Goal: Navigation & Orientation: Find specific page/section

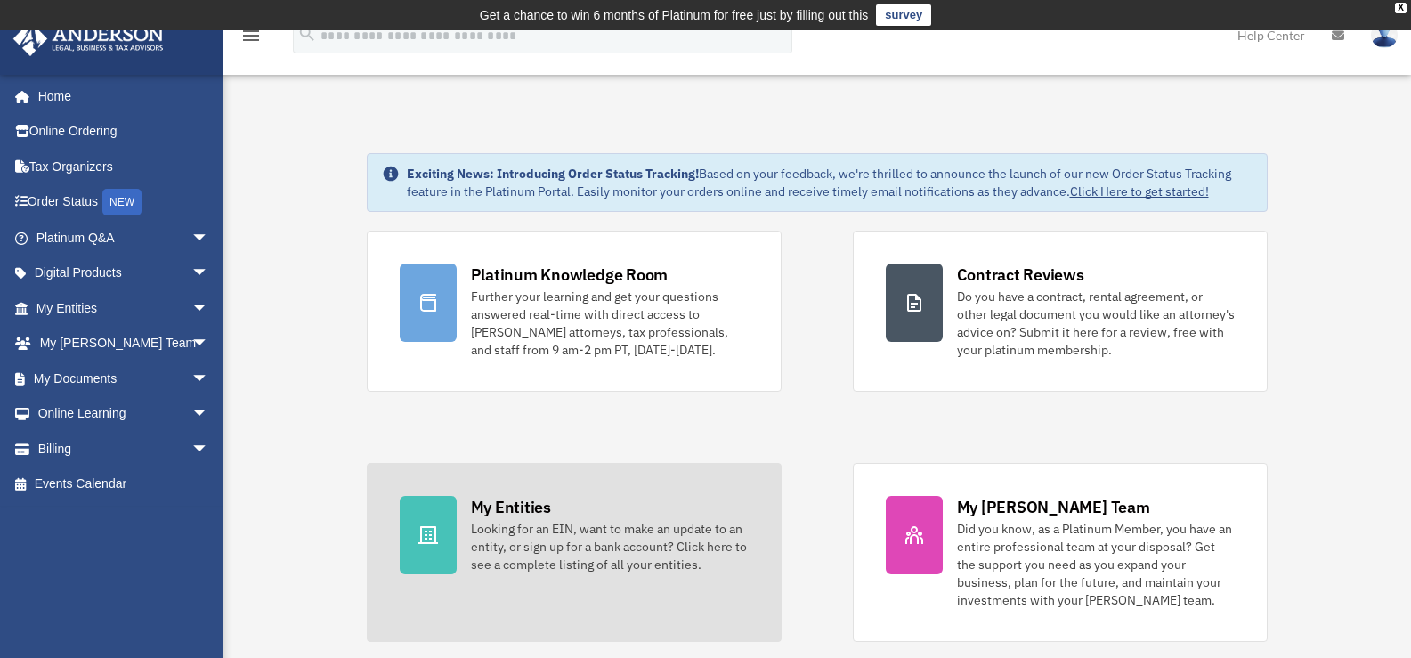
click at [495, 508] on div "My Entities" at bounding box center [511, 507] width 80 height 22
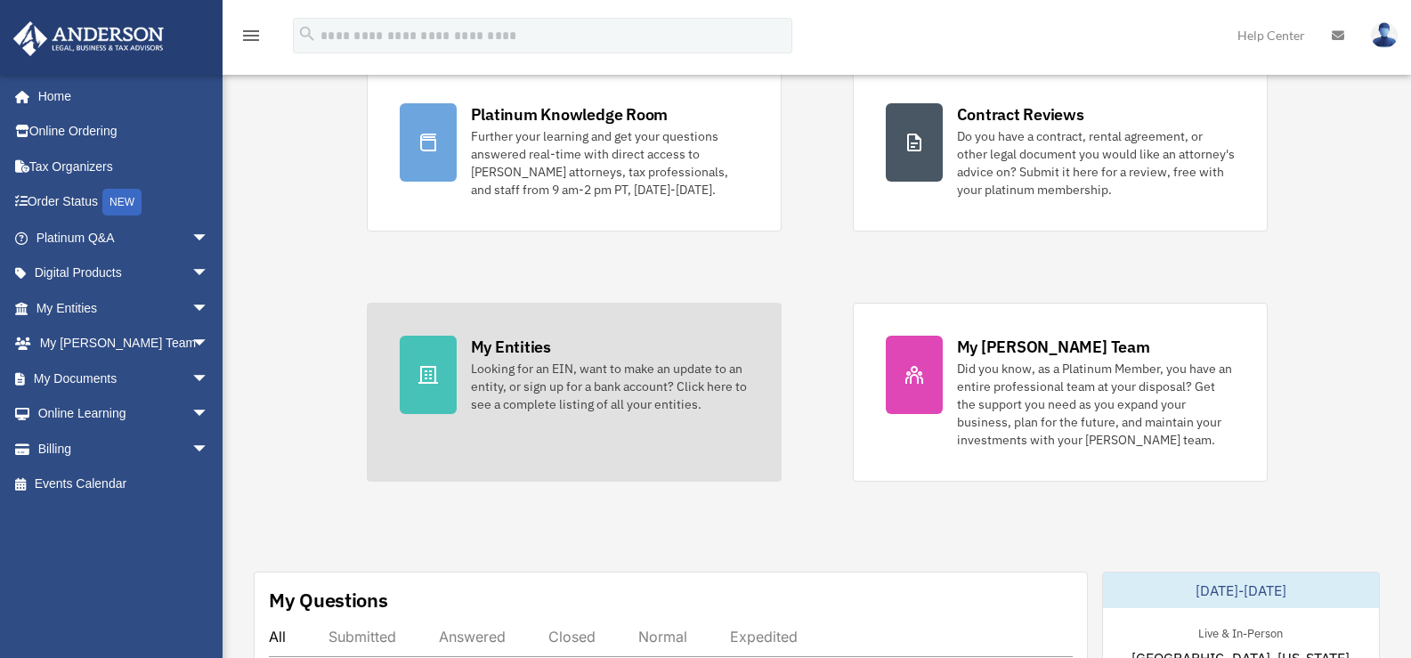
scroll to position [178, 0]
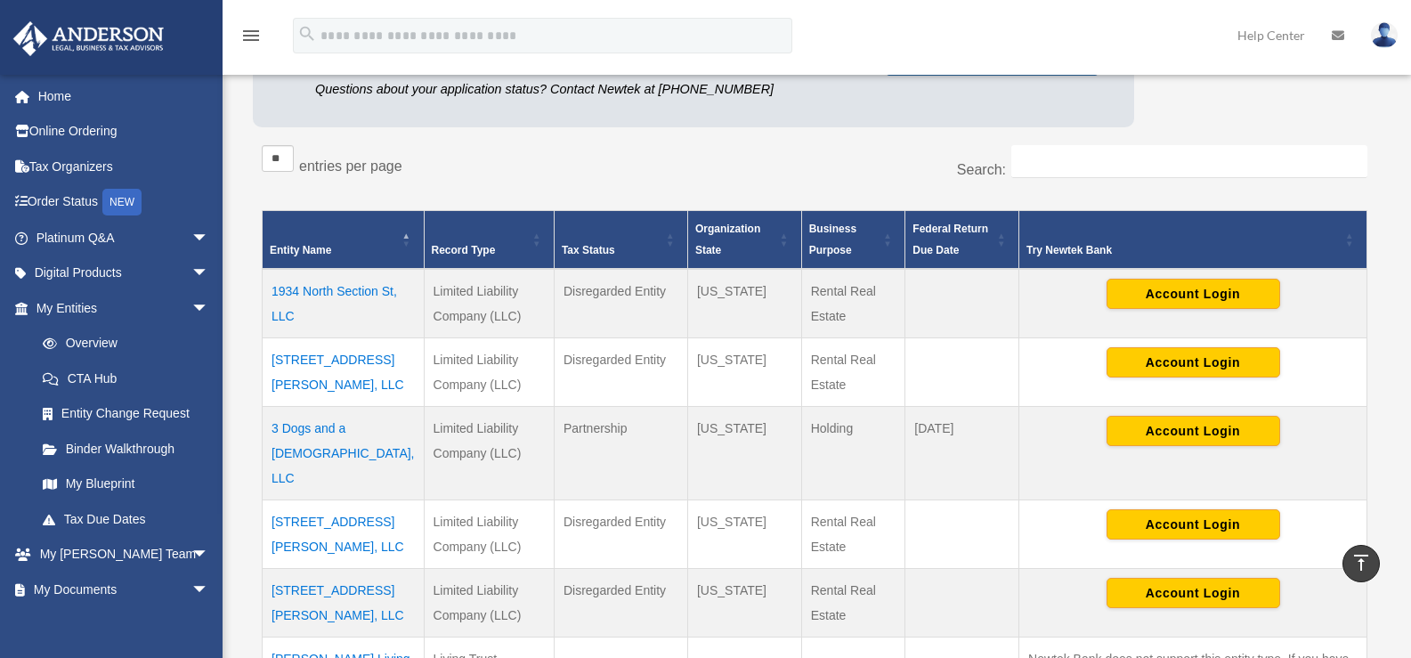
scroll to position [178, 0]
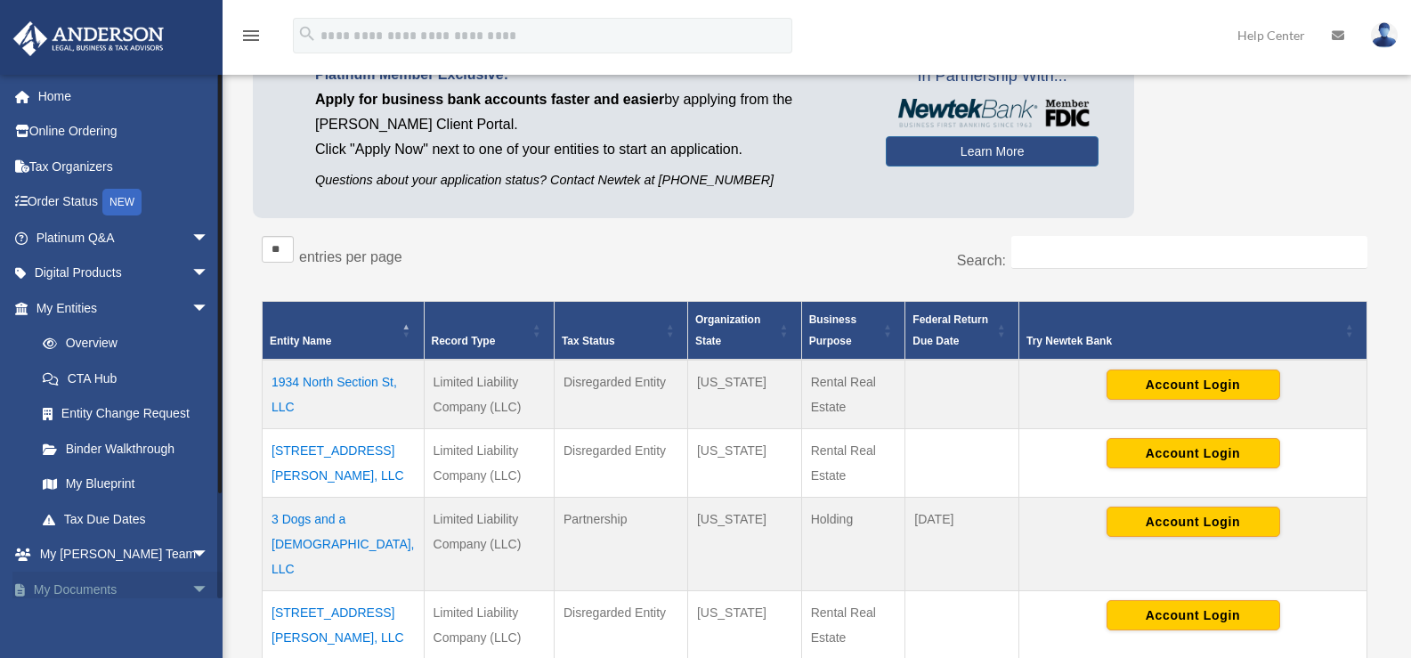
click at [191, 590] on span "arrow_drop_down" at bounding box center [209, 590] width 36 height 37
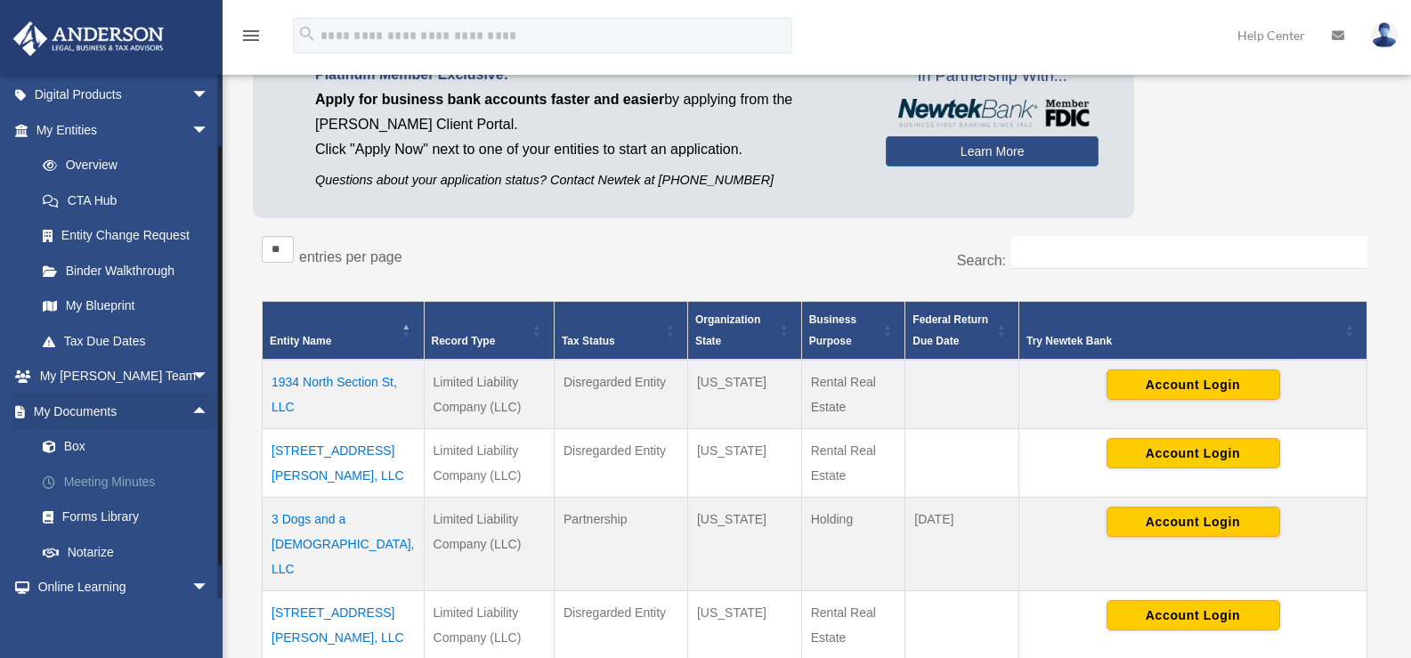
scroll to position [259, 0]
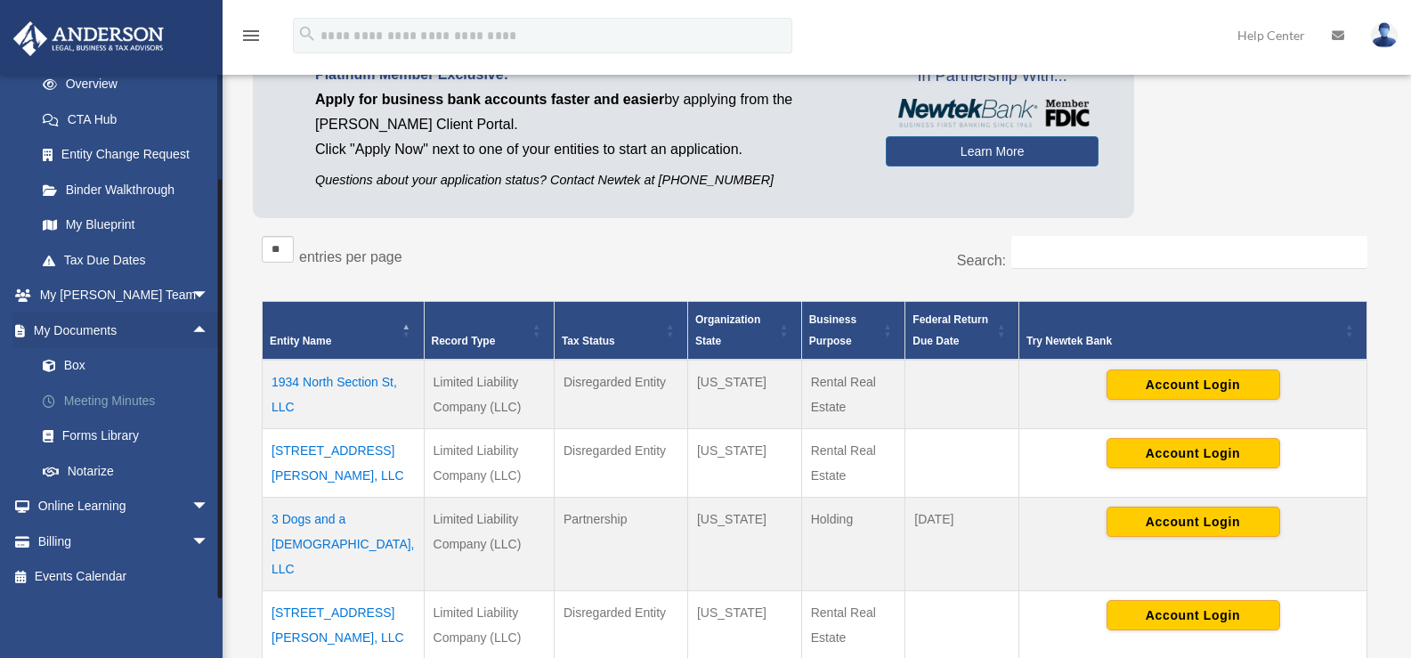
click at [114, 398] on link "Meeting Minutes" at bounding box center [130, 401] width 211 height 36
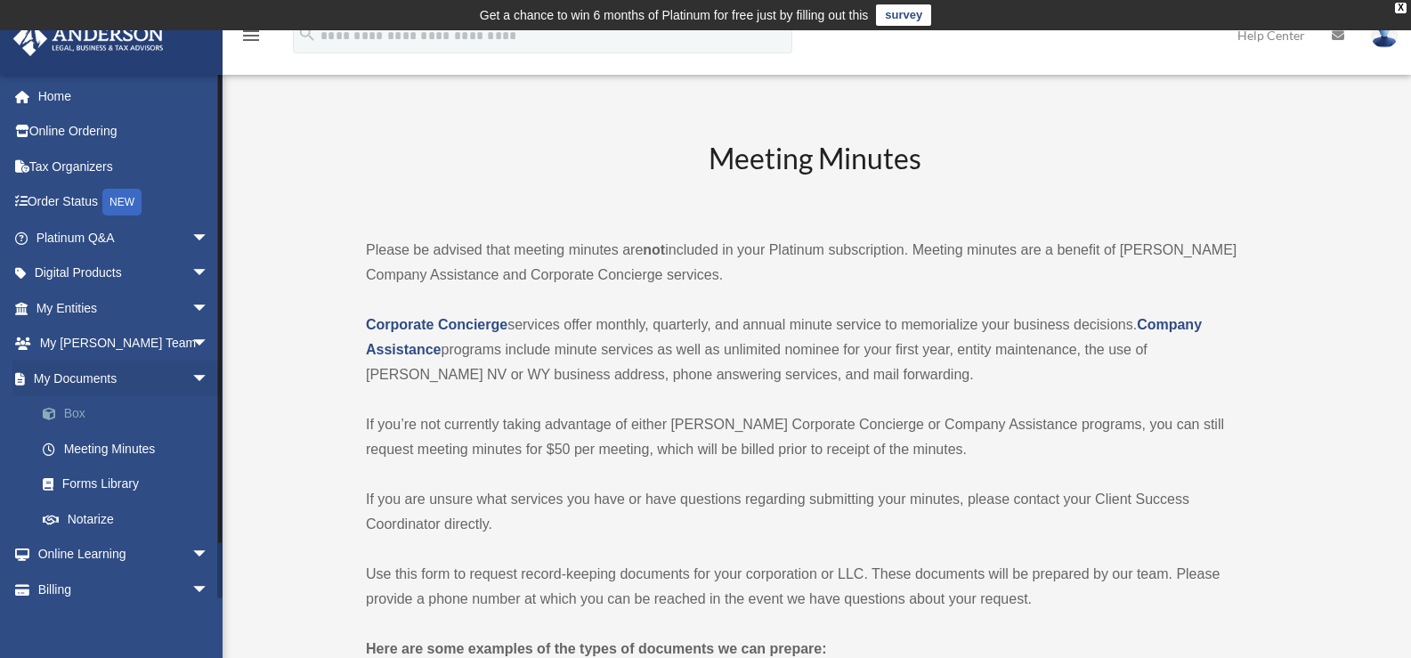
click at [71, 410] on link "Box" at bounding box center [130, 414] width 211 height 36
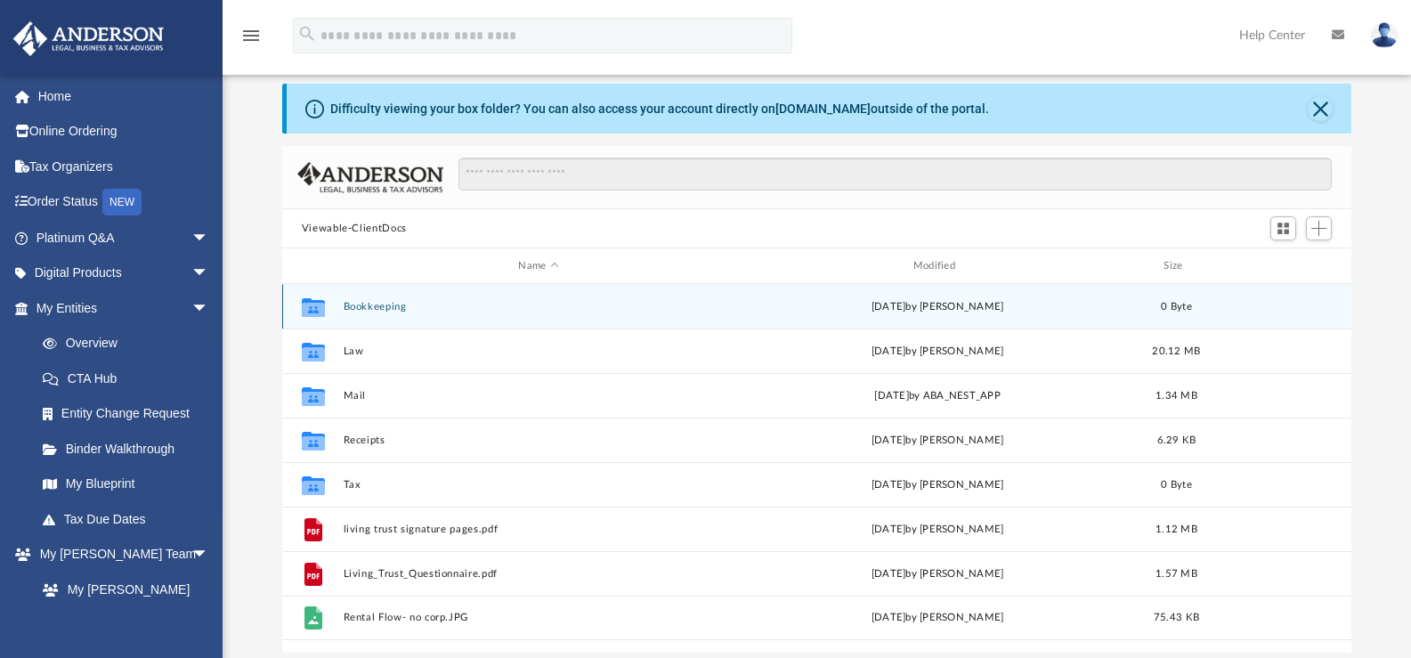
scroll to position [89, 0]
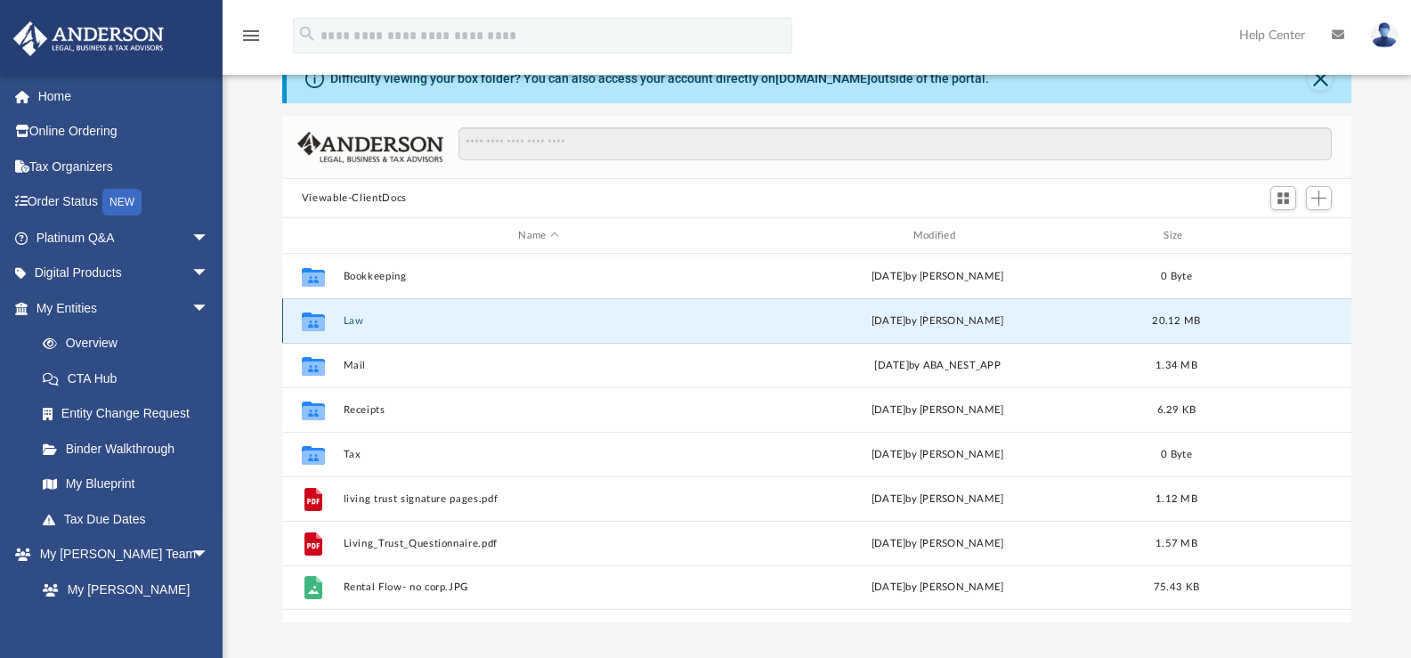
click at [356, 323] on button "Law" at bounding box center [538, 321] width 391 height 12
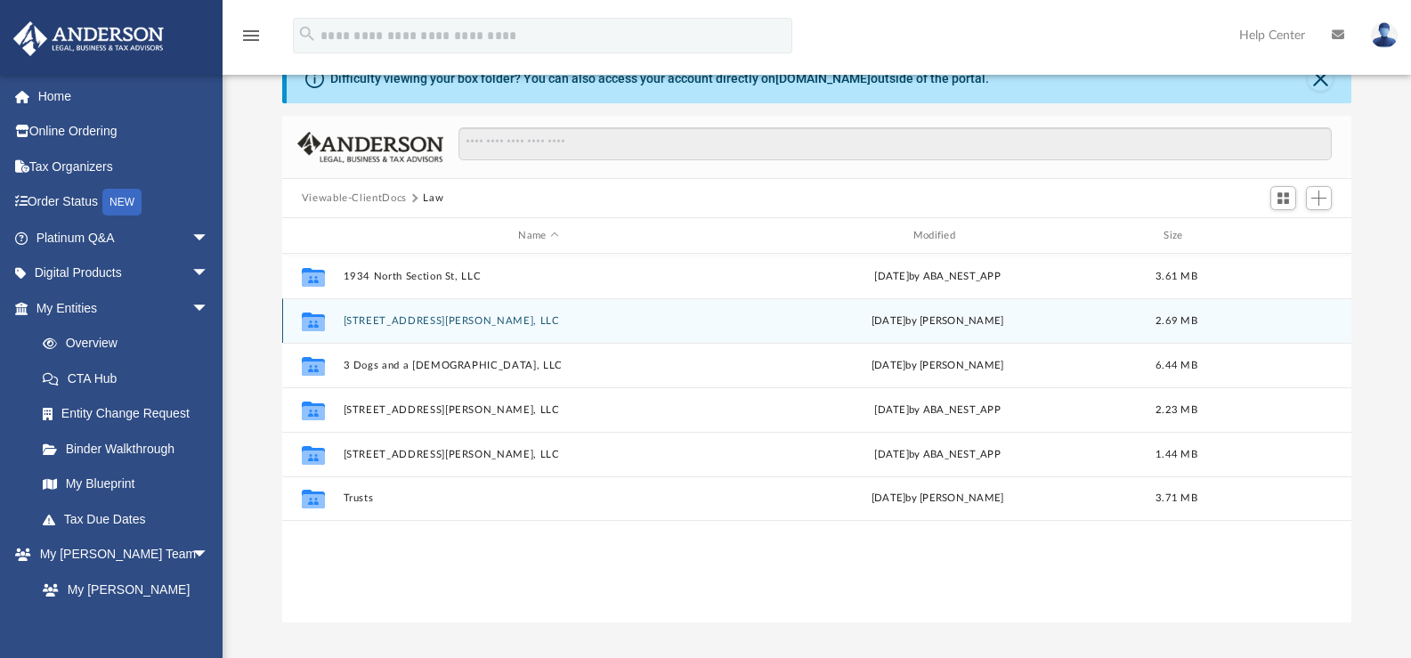
click at [405, 323] on button "26 West Frakes St, LLC" at bounding box center [538, 321] width 391 height 12
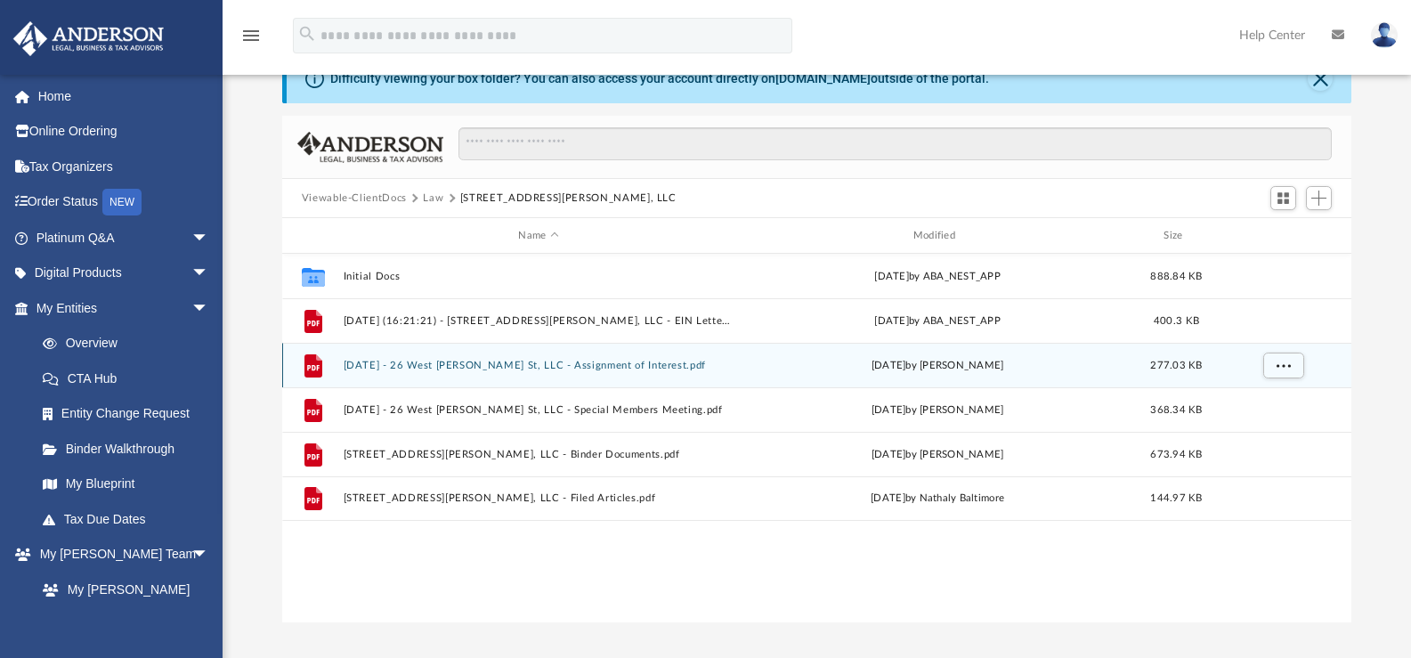
click at [534, 363] on button "2025.03.27 - 26 West Frakes St, LLC - Assignment of Interest.pdf" at bounding box center [538, 366] width 391 height 12
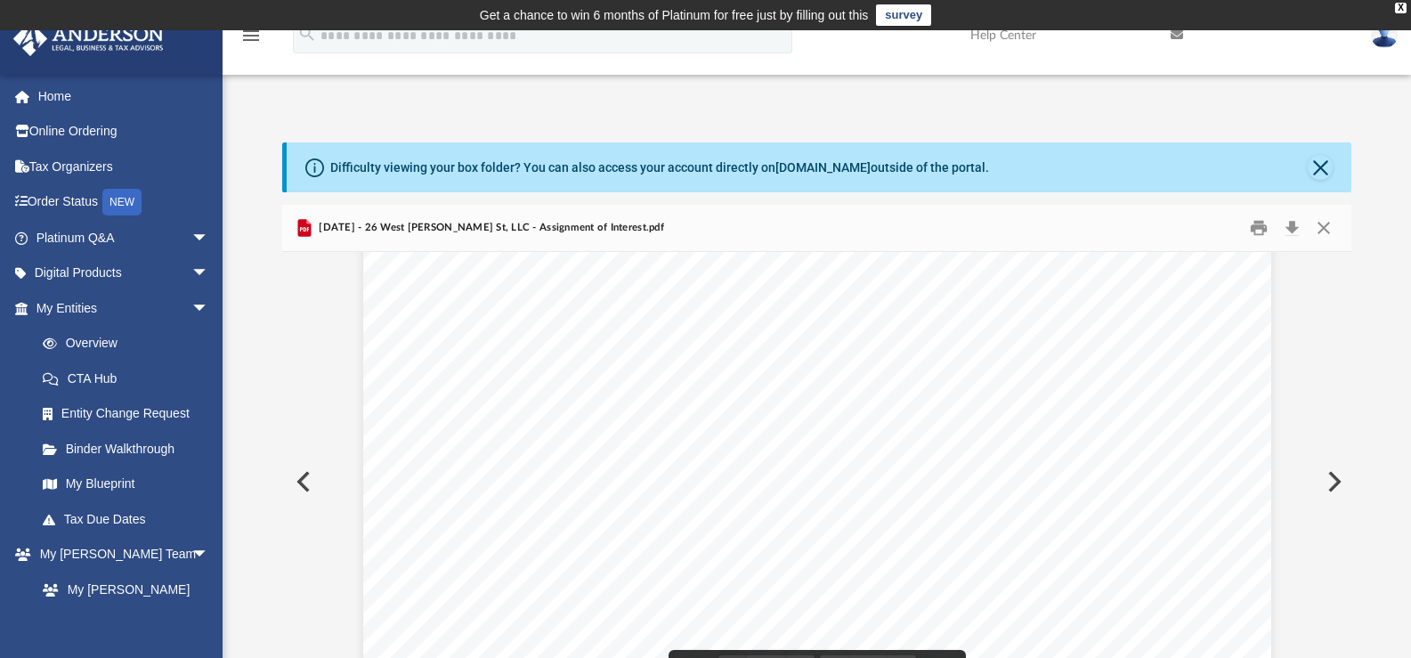
scroll to position [445, 0]
